Goal: Task Accomplishment & Management: Manage account settings

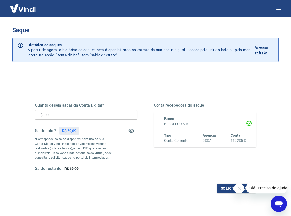
click at [238, 189] on icon "Fechar mensagem da empresa" at bounding box center [238, 188] width 3 height 3
click at [259, 53] on p "Acessar extrato" at bounding box center [264, 50] width 20 height 10
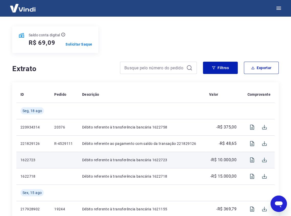
scroll to position [114, 0]
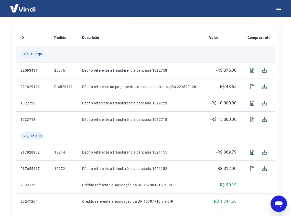
drag, startPoint x: 102, startPoint y: 101, endPoint x: 163, endPoint y: 53, distance: 77.7
click at [163, 53] on td at bounding box center [141, 54] width 127 height 16
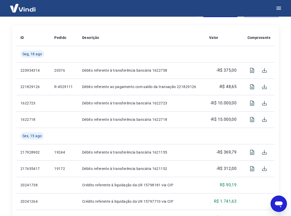
scroll to position [0, 0]
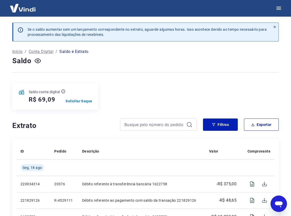
click at [16, 52] on p "Início" at bounding box center [17, 52] width 10 height 6
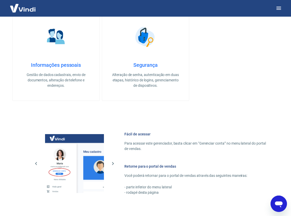
scroll to position [193, 0]
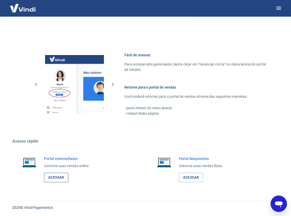
click at [58, 178] on link "Acessar" at bounding box center [56, 177] width 24 height 9
